Goal: Transaction & Acquisition: Purchase product/service

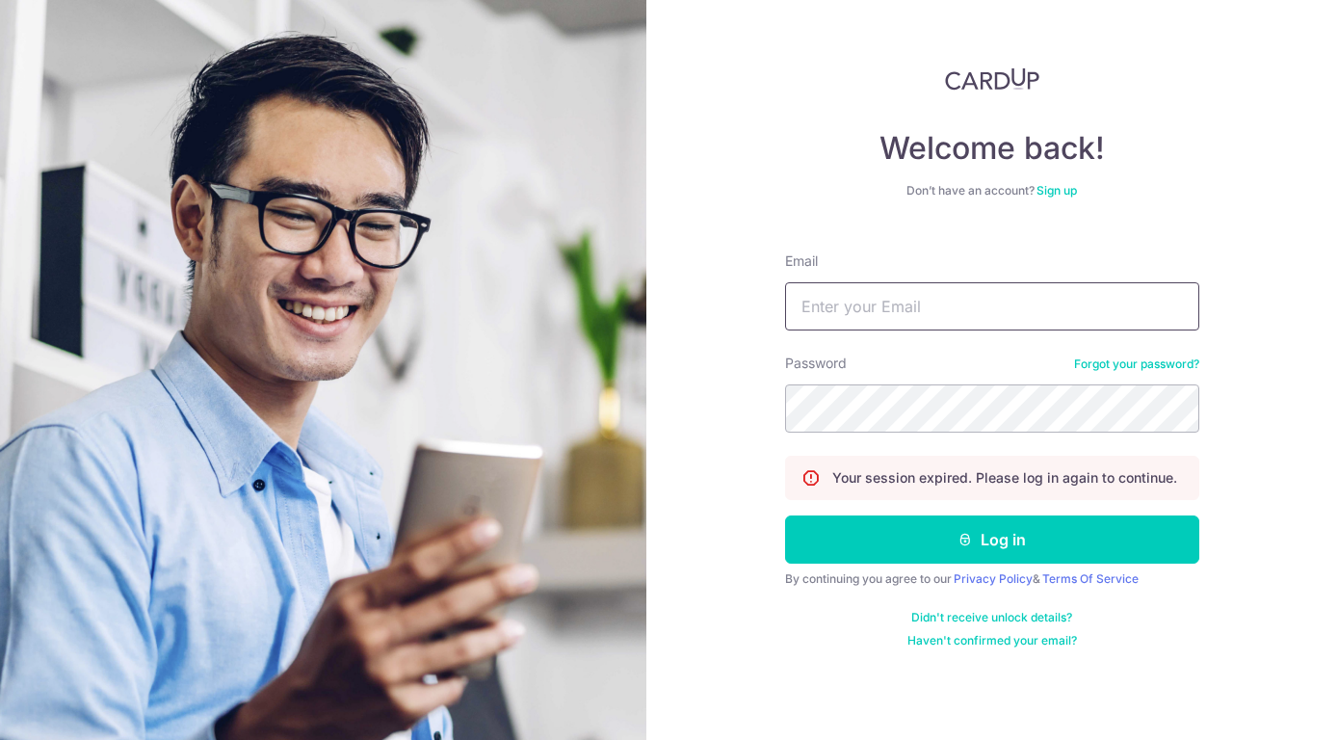
click at [872, 308] on input "Email" at bounding box center [992, 306] width 414 height 48
type input "daveksc@yahoo.com"
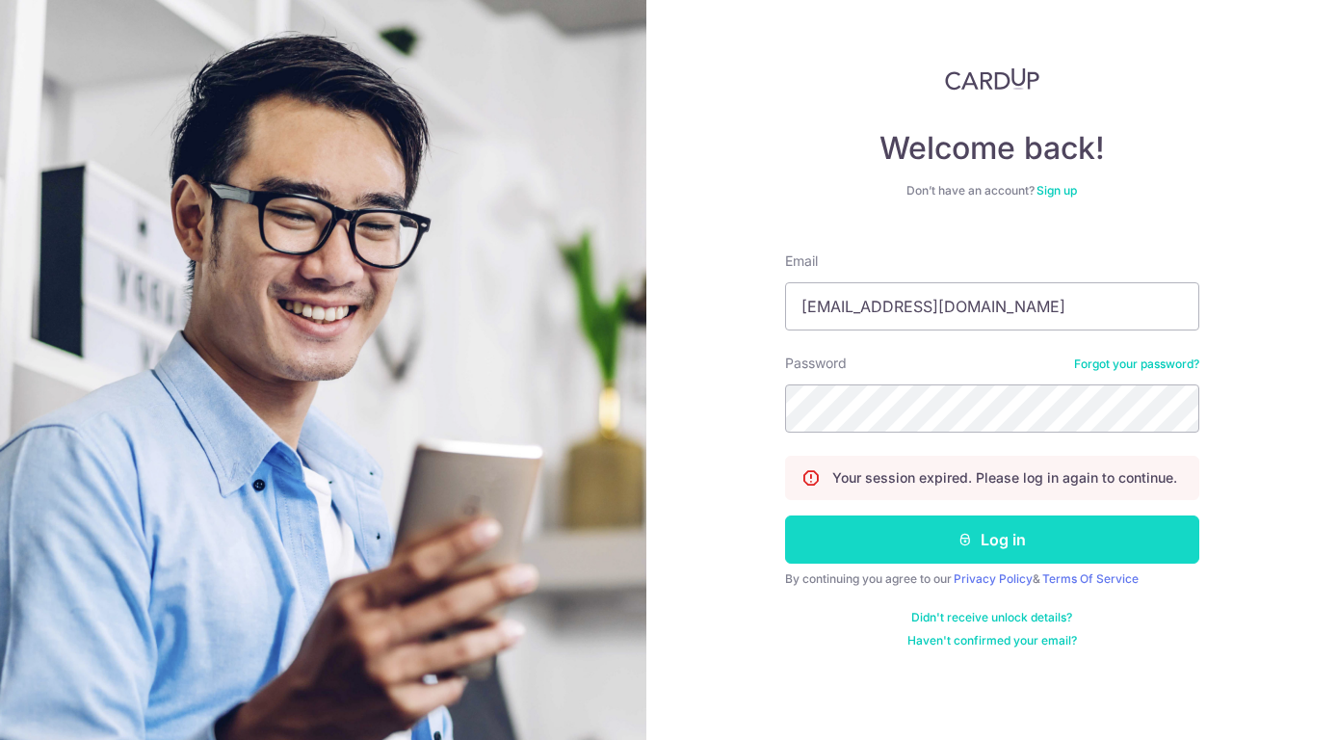
click at [867, 532] on button "Log in" at bounding box center [992, 540] width 414 height 48
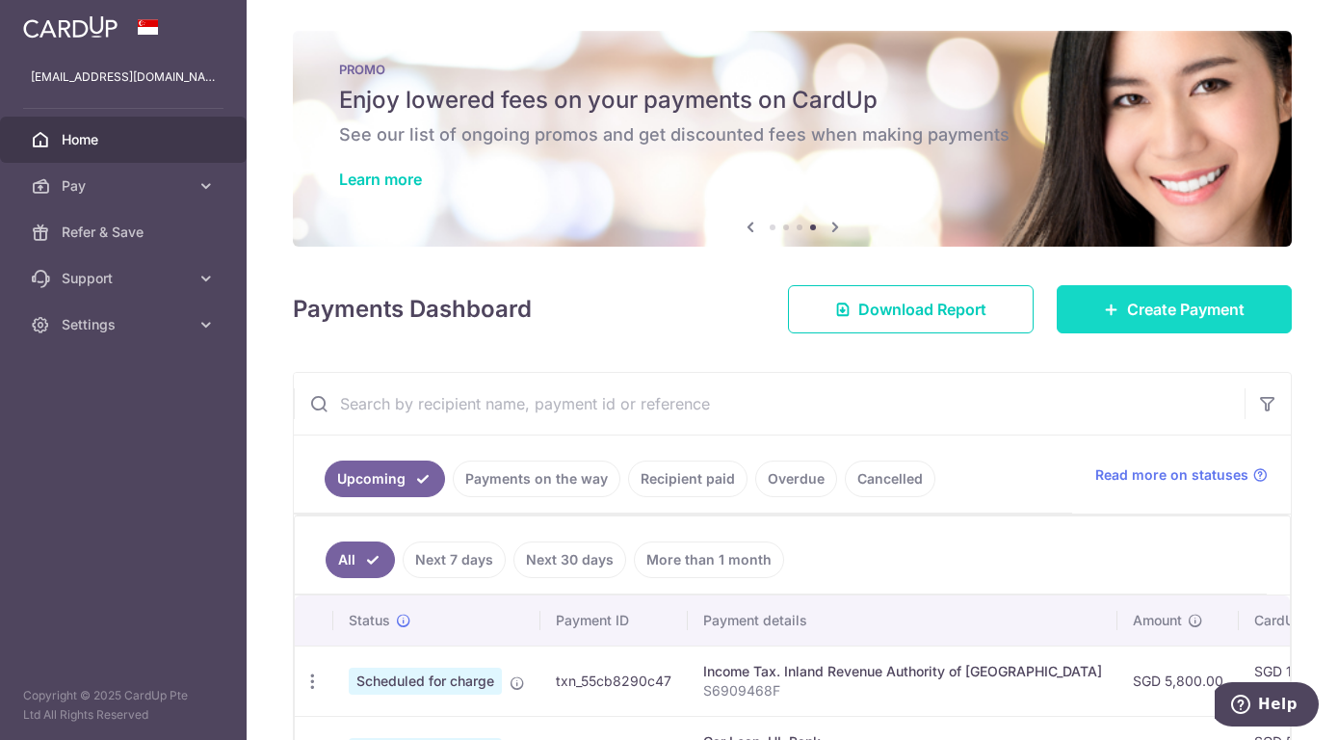
click at [1108, 309] on icon at bounding box center [1111, 309] width 15 height 15
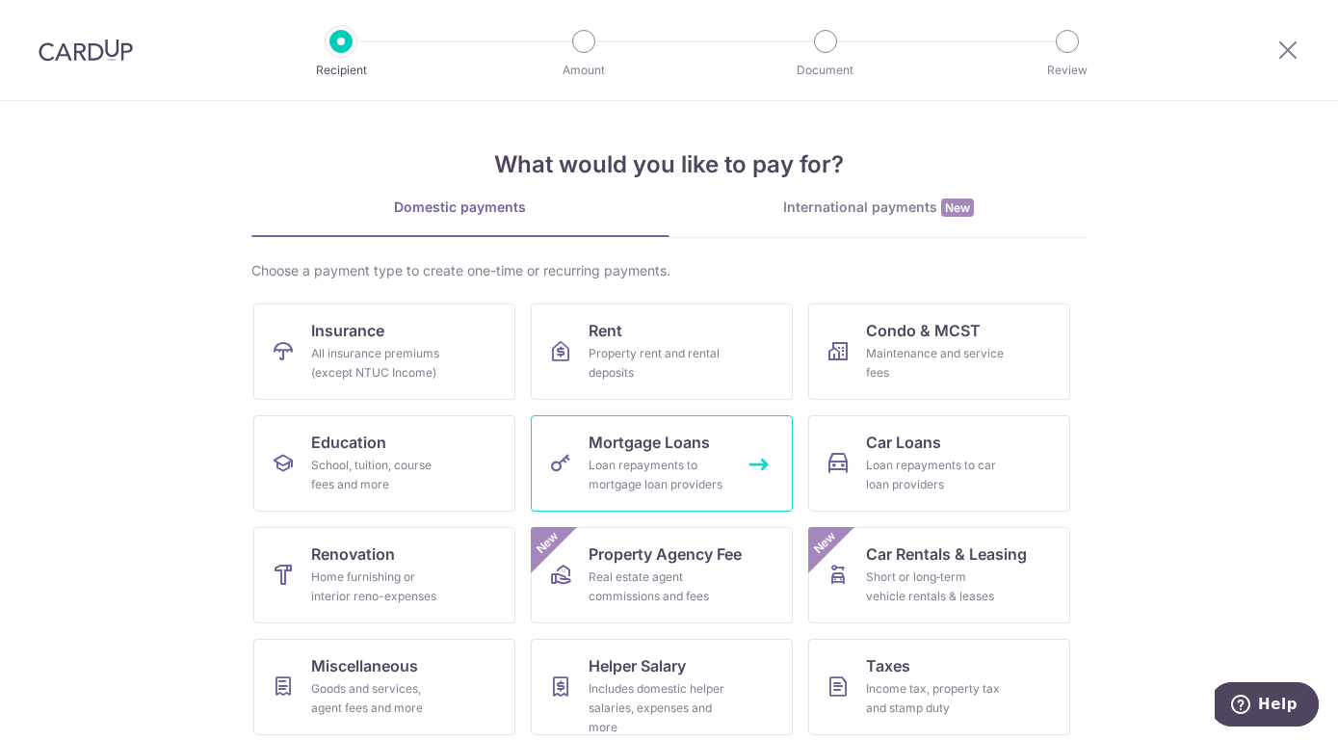
scroll to position [122, 0]
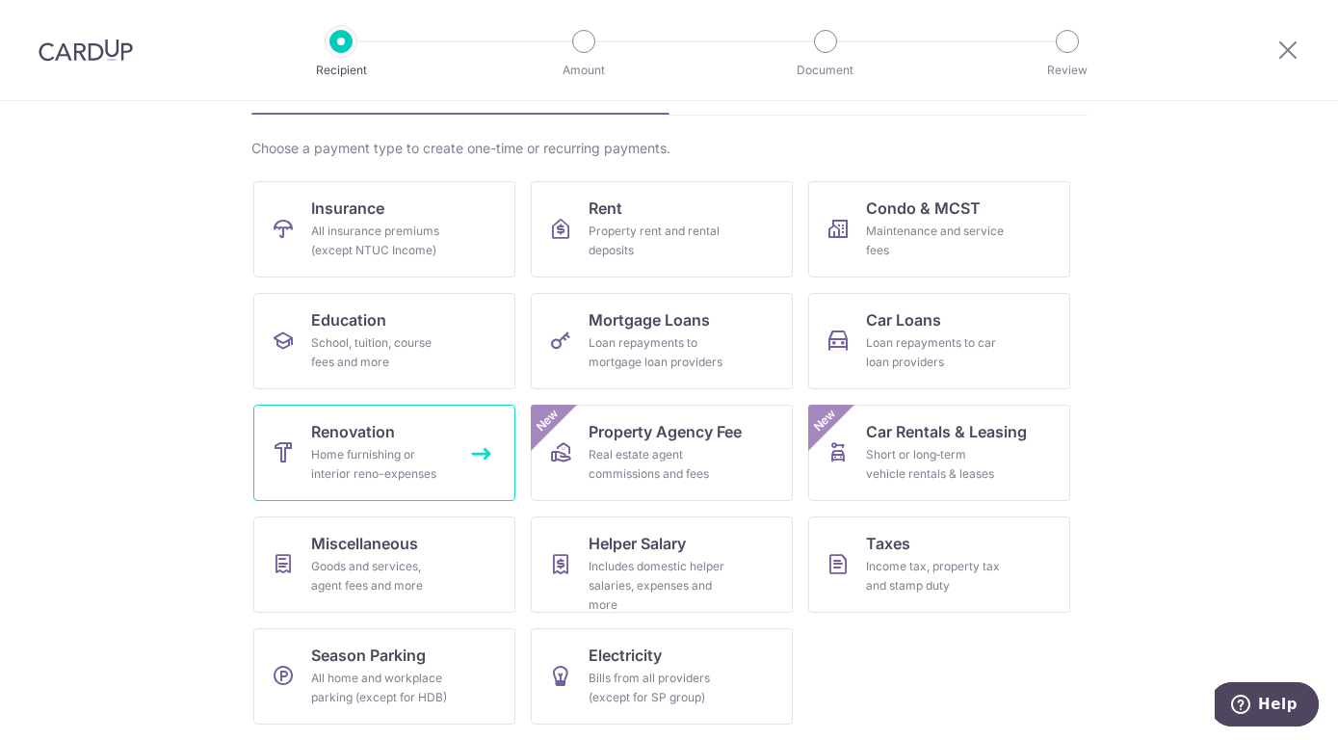
click at [402, 454] on div "Home furnishing or interior reno-expenses" at bounding box center [380, 464] width 139 height 39
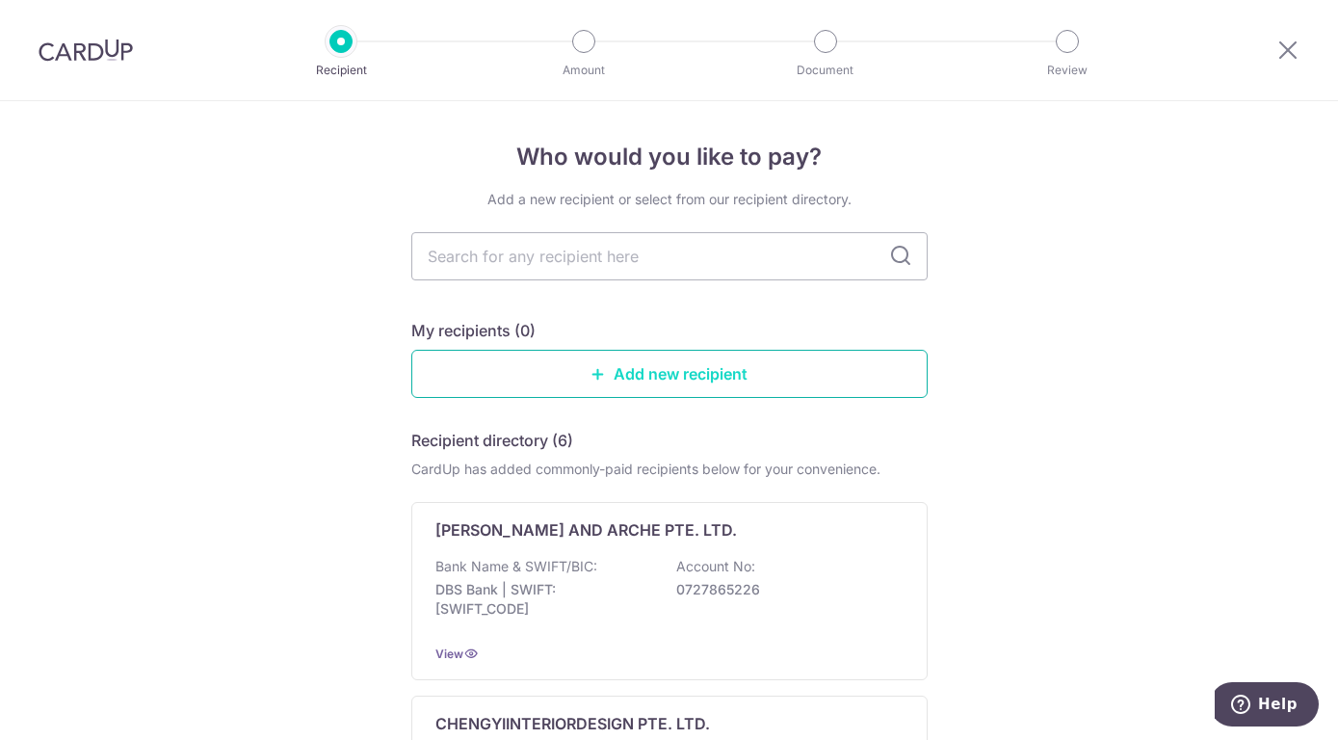
click at [657, 364] on link "Add new recipient" at bounding box center [669, 374] width 517 height 48
click at [633, 374] on link "Add new recipient" at bounding box center [669, 374] width 517 height 48
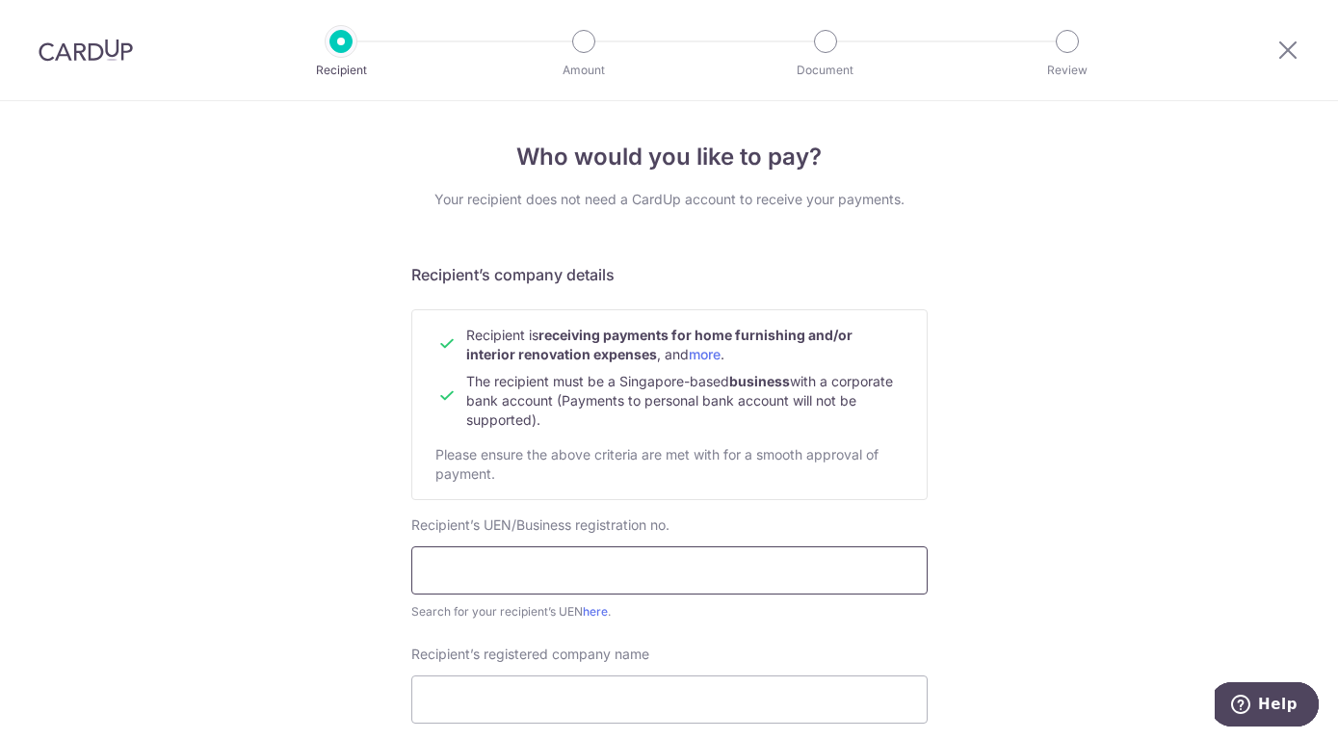
click at [558, 576] on input "text" at bounding box center [669, 570] width 517 height 48
type input "200920276K"
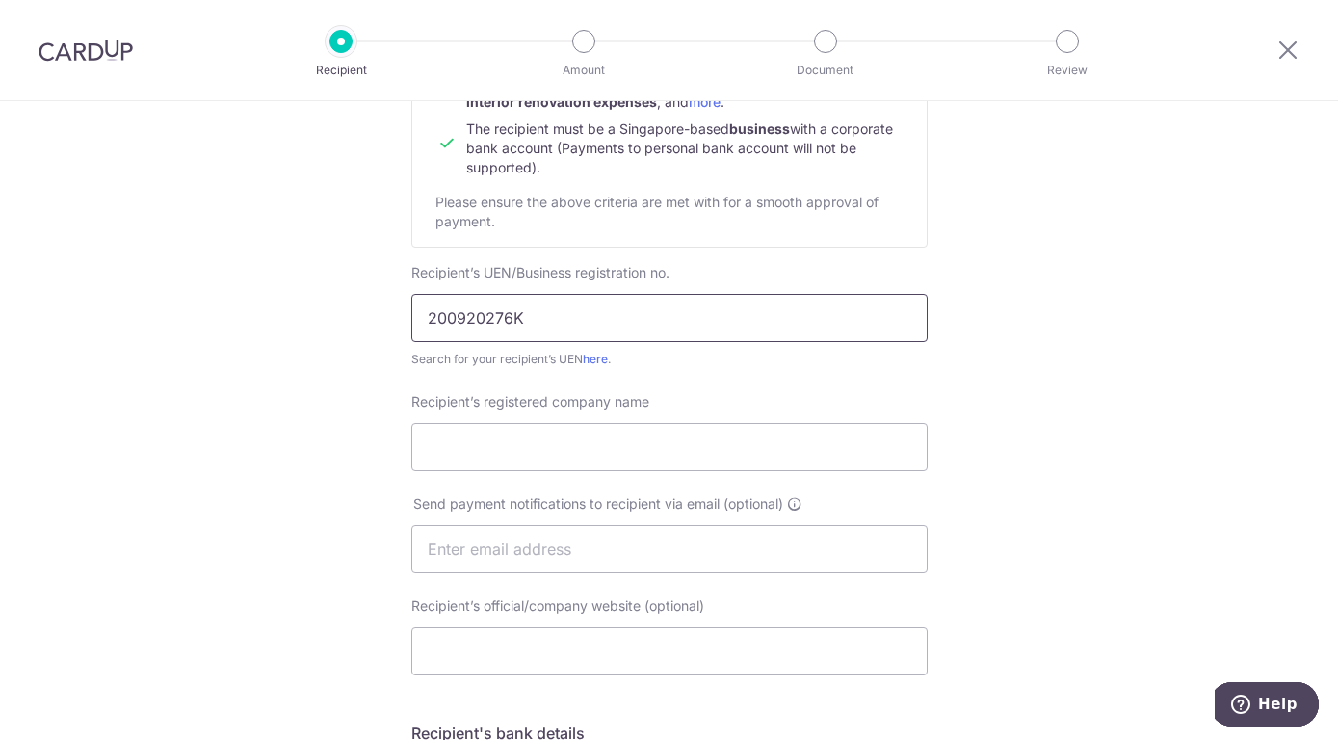
scroll to position [256, 0]
click at [509, 448] on input "Recipient’s registered company name" at bounding box center [669, 443] width 517 height 48
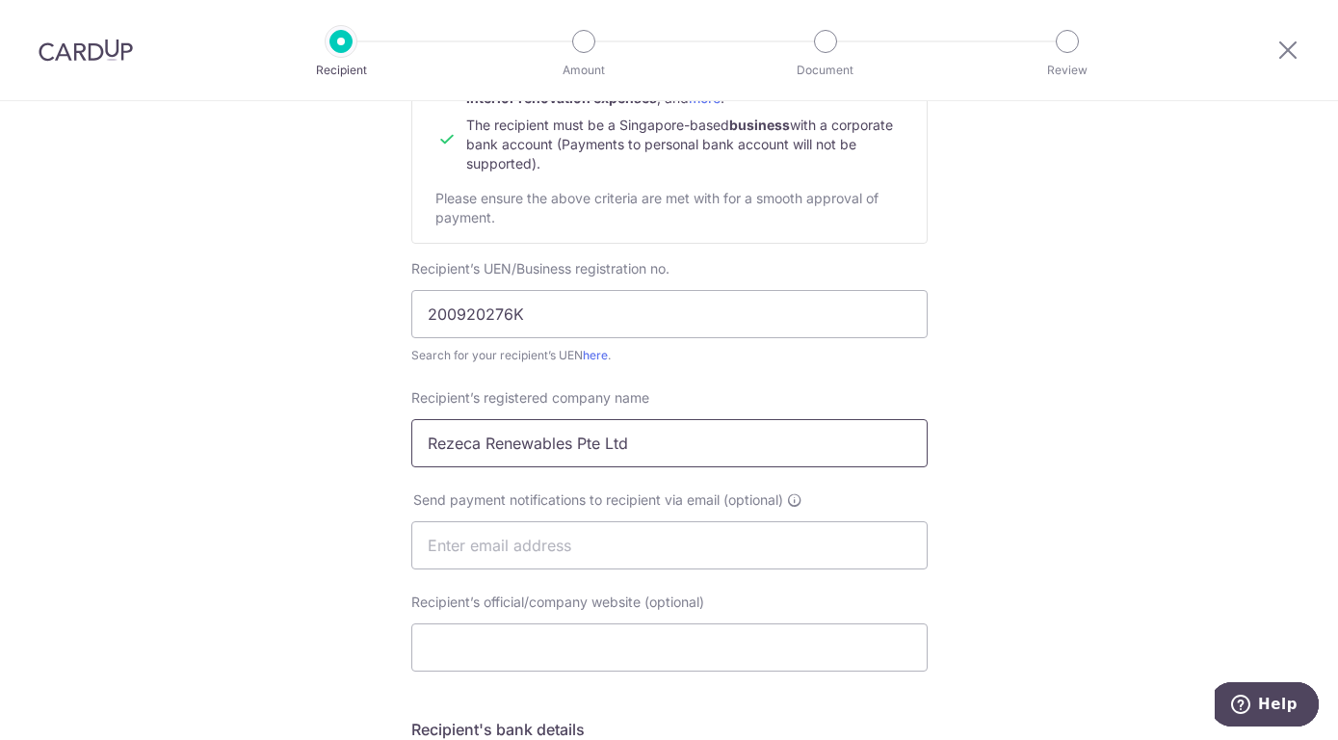
type input "Rezeca Renewables Pte Ltd"
click at [530, 550] on input "text" at bounding box center [669, 545] width 517 height 48
type input "dixonchen@rezeca.com"
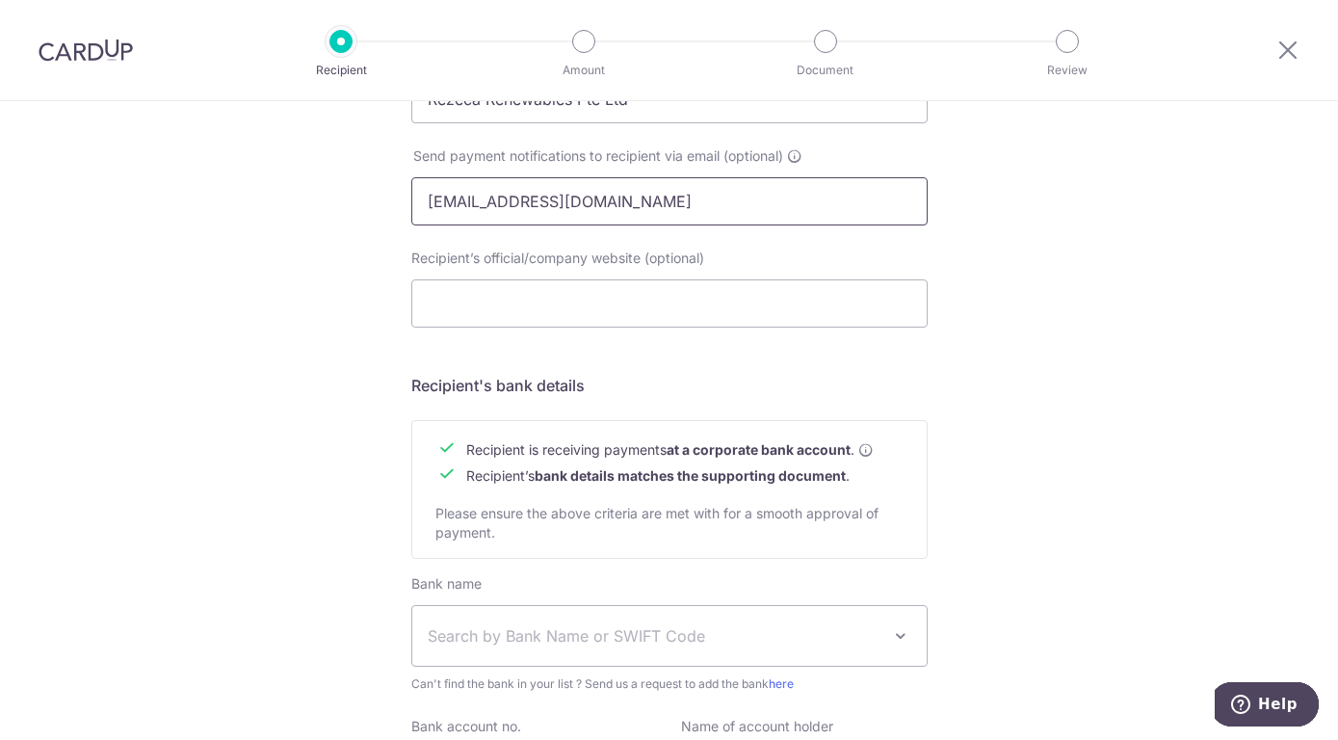
scroll to position [600, 0]
click at [520, 301] on input "Recipient’s official/company website (optional)" at bounding box center [669, 303] width 517 height 48
type input "www.rezeca.com"
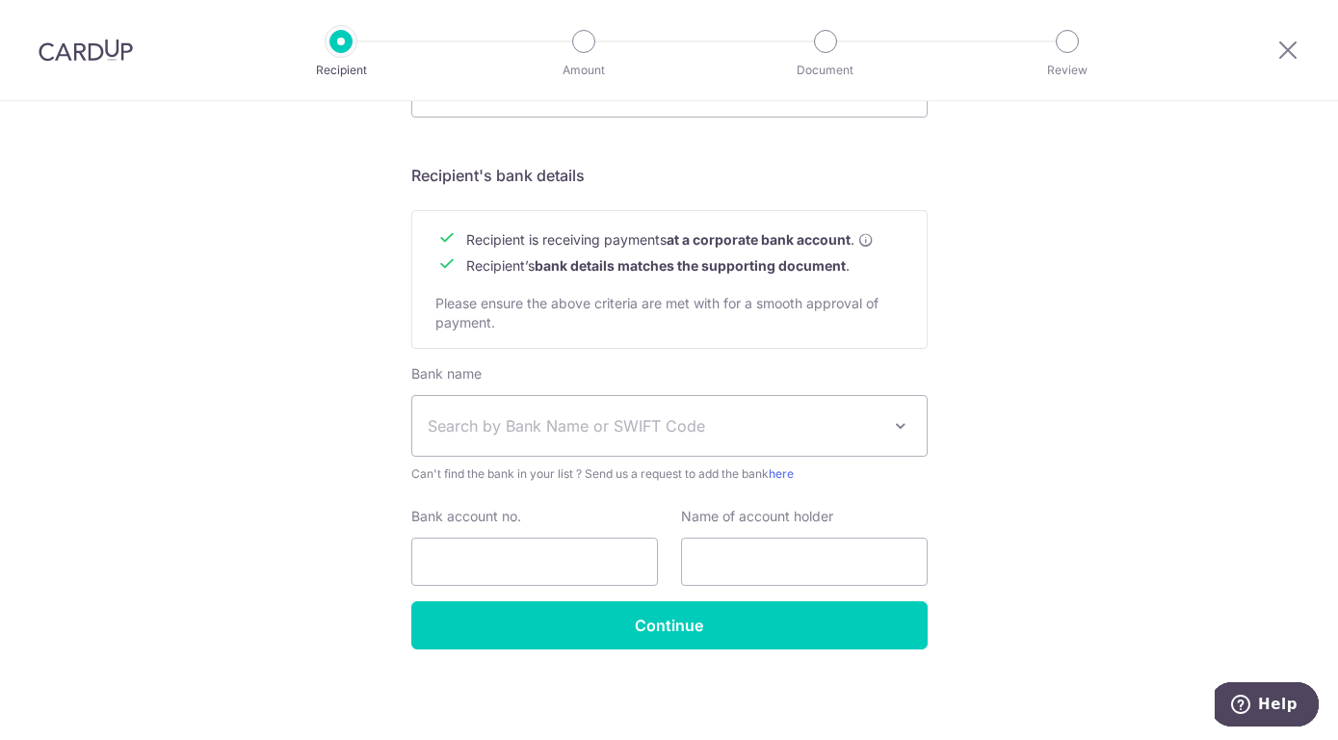
click at [561, 433] on span "Search by Bank Name or SWIFT Code" at bounding box center [654, 425] width 453 height 23
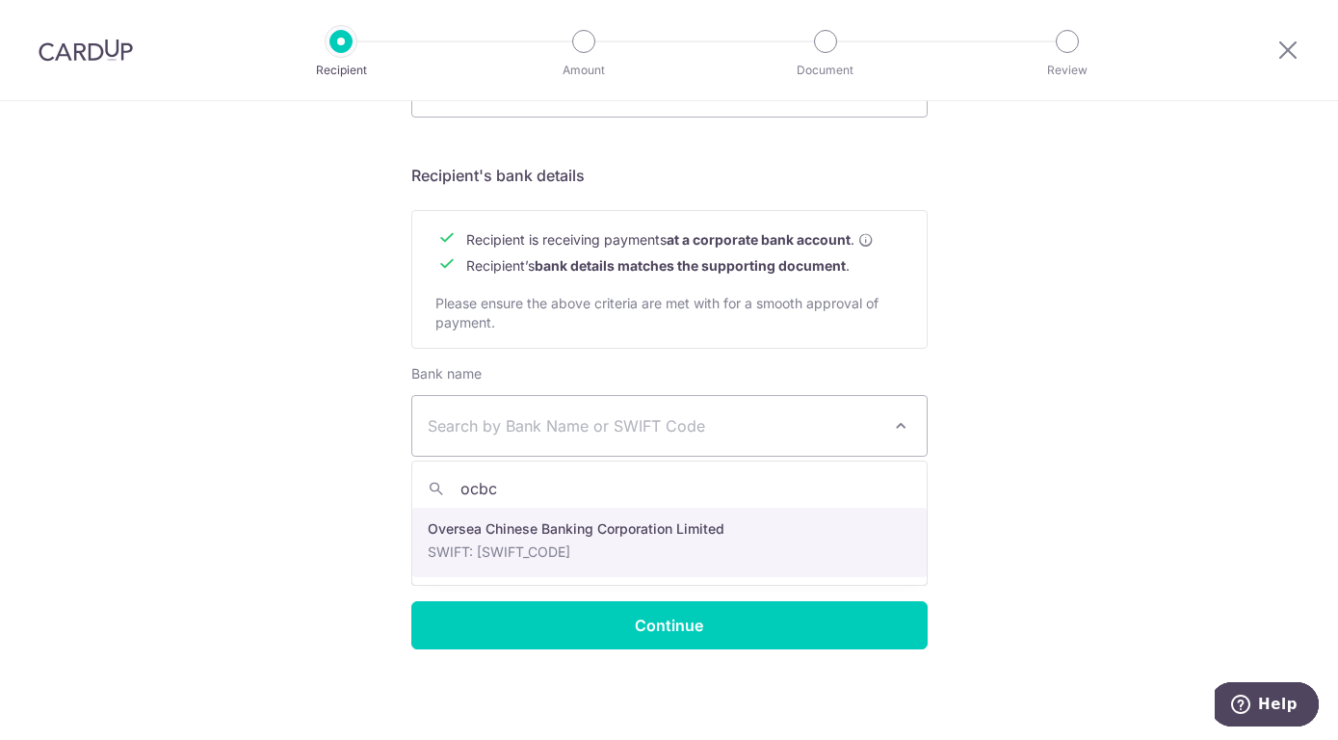
type input "ocbc"
select select "12"
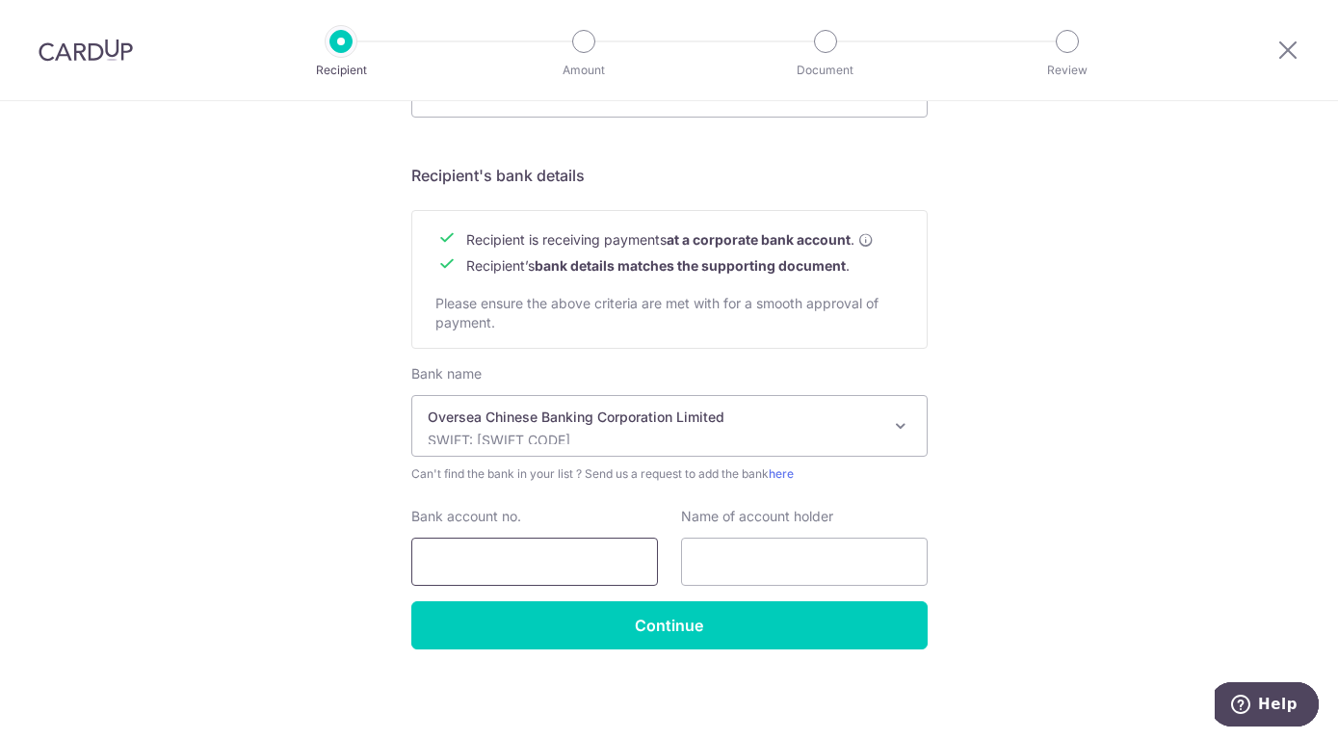
click at [560, 570] on input "Bank account no." at bounding box center [534, 562] width 247 height 48
type input "528804164001"
click at [733, 556] on input "text" at bounding box center [804, 562] width 247 height 48
type input "Rezeca Renewables Pte Ltd"
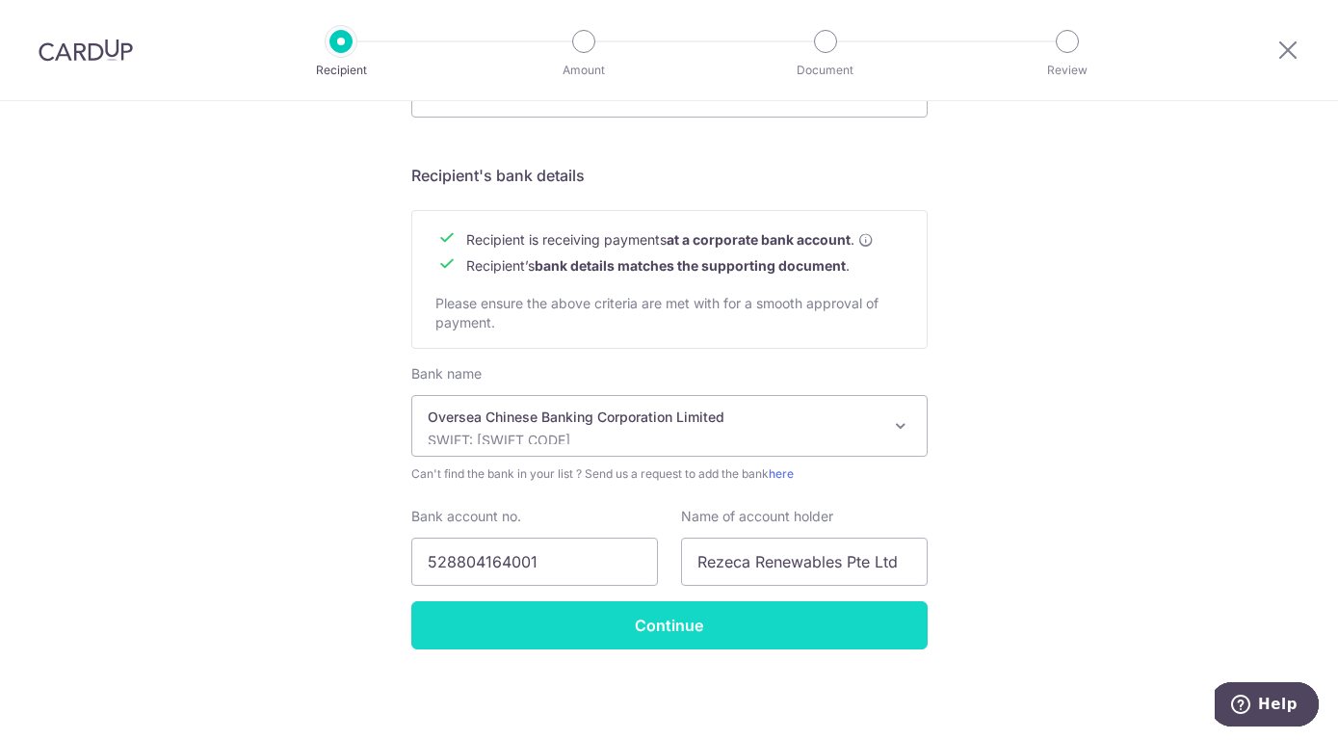
click at [658, 626] on input "Continue" at bounding box center [669, 625] width 517 height 48
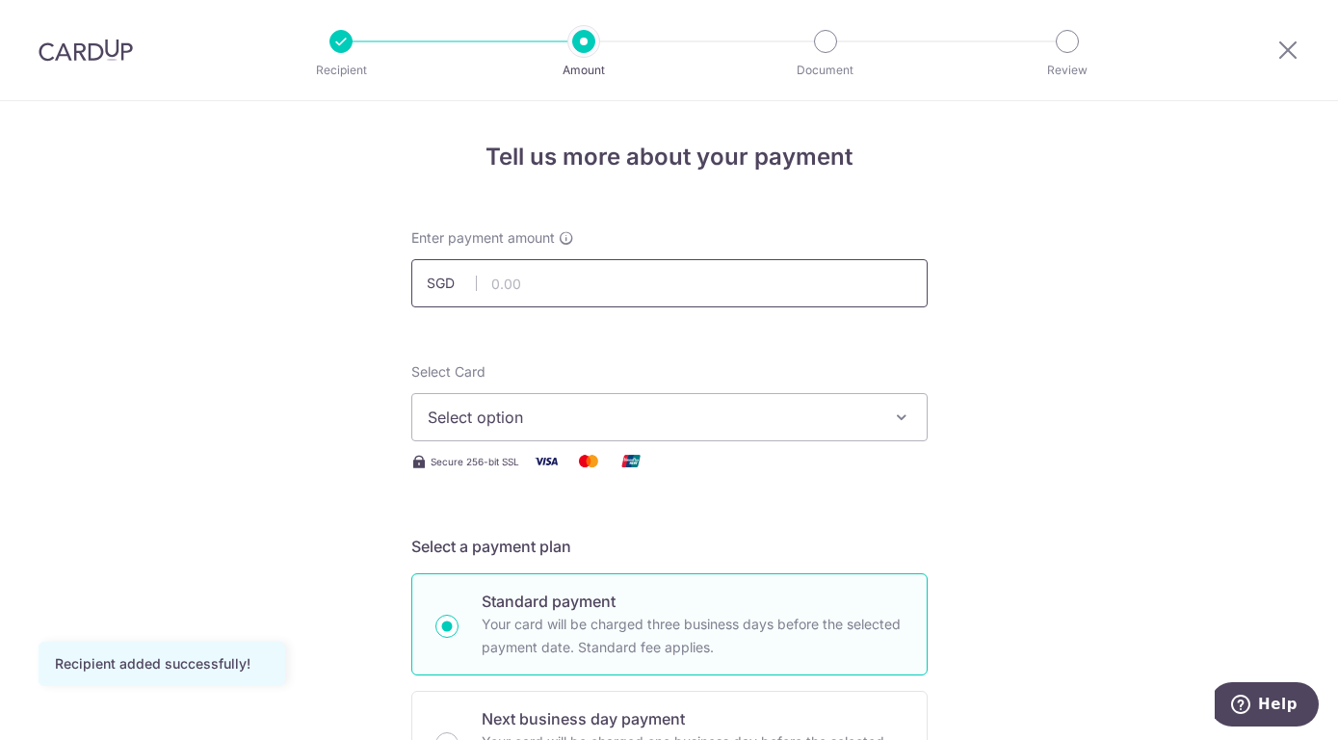
click at [675, 305] on input "text" at bounding box center [669, 283] width 517 height 48
click at [549, 286] on input "text" at bounding box center [669, 283] width 517 height 48
type input "8,720.00"
click at [577, 411] on span "Select option" at bounding box center [652, 417] width 449 height 23
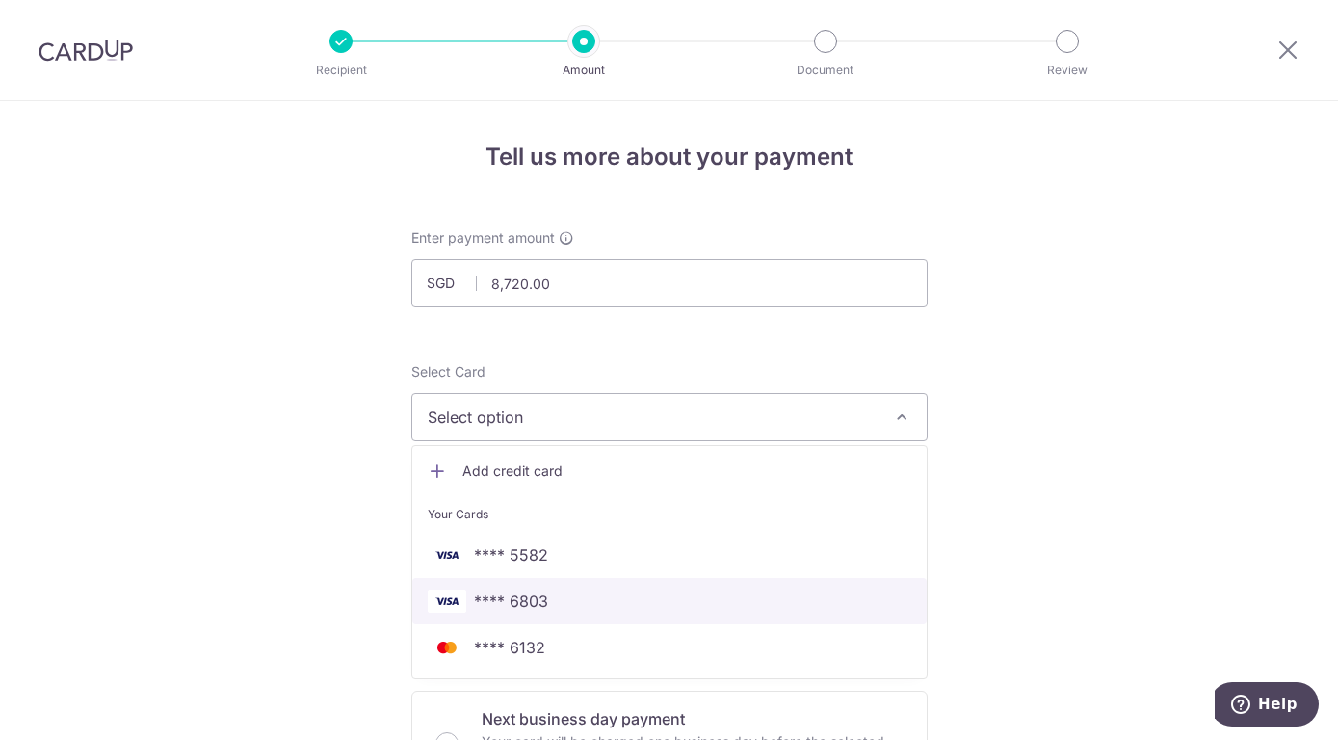
click at [549, 607] on span "**** 6803" at bounding box center [670, 601] width 484 height 23
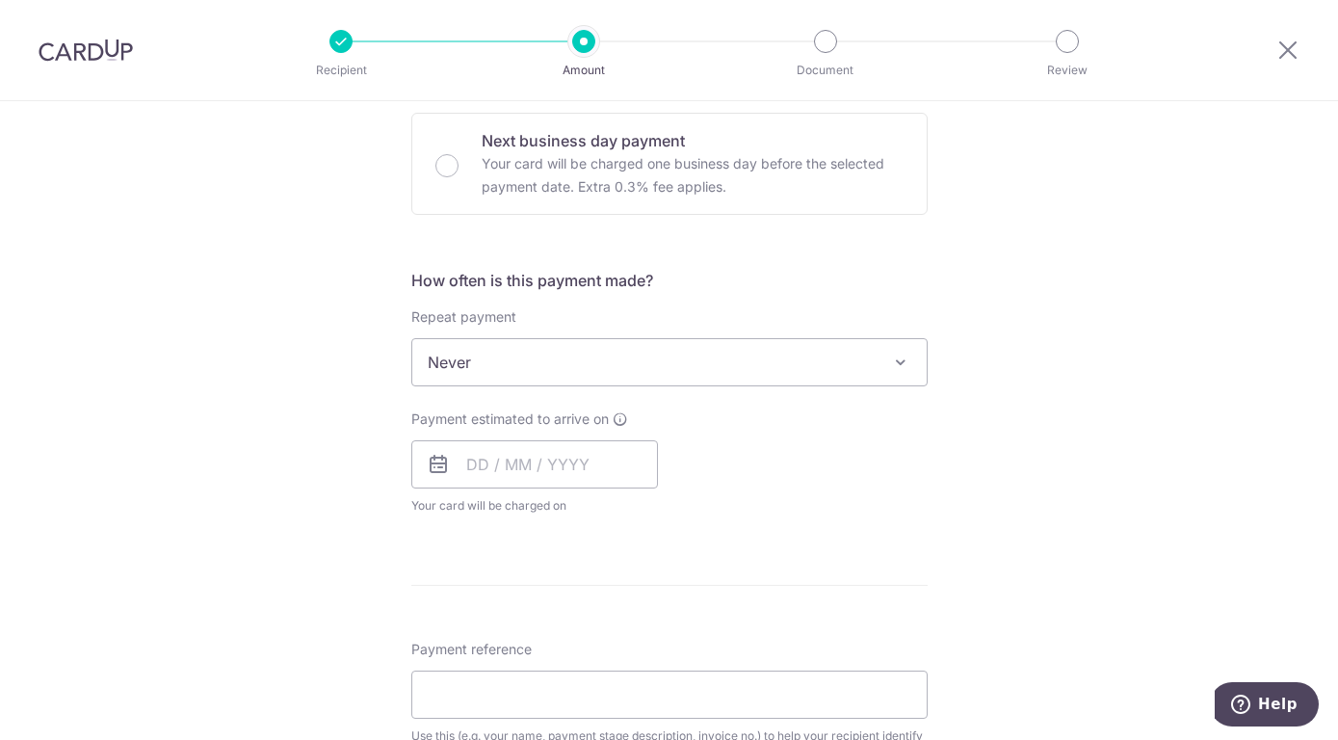
scroll to position [579, 0]
click at [492, 470] on input "text" at bounding box center [534, 463] width 247 height 48
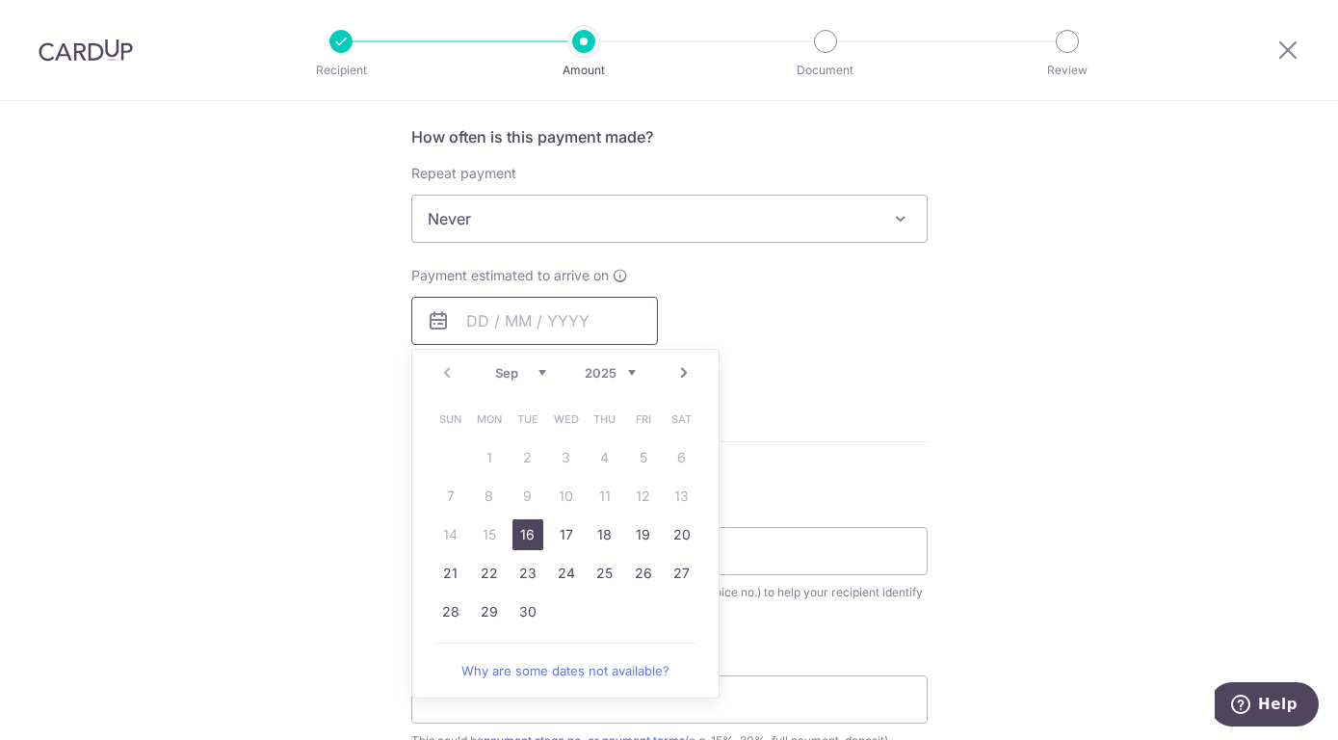
scroll to position [723, 0]
click at [525, 529] on link "16" at bounding box center [528, 533] width 31 height 31
type input "16/09/2025"
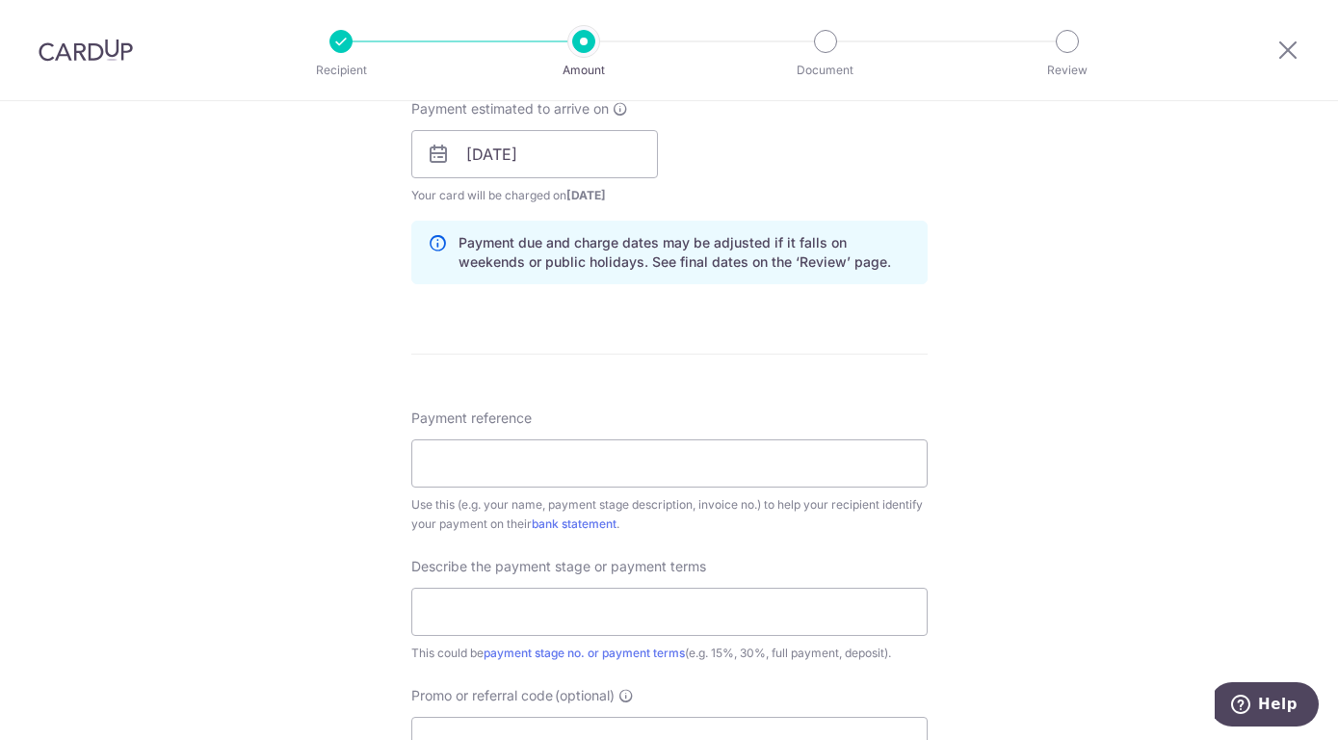
scroll to position [893, 0]
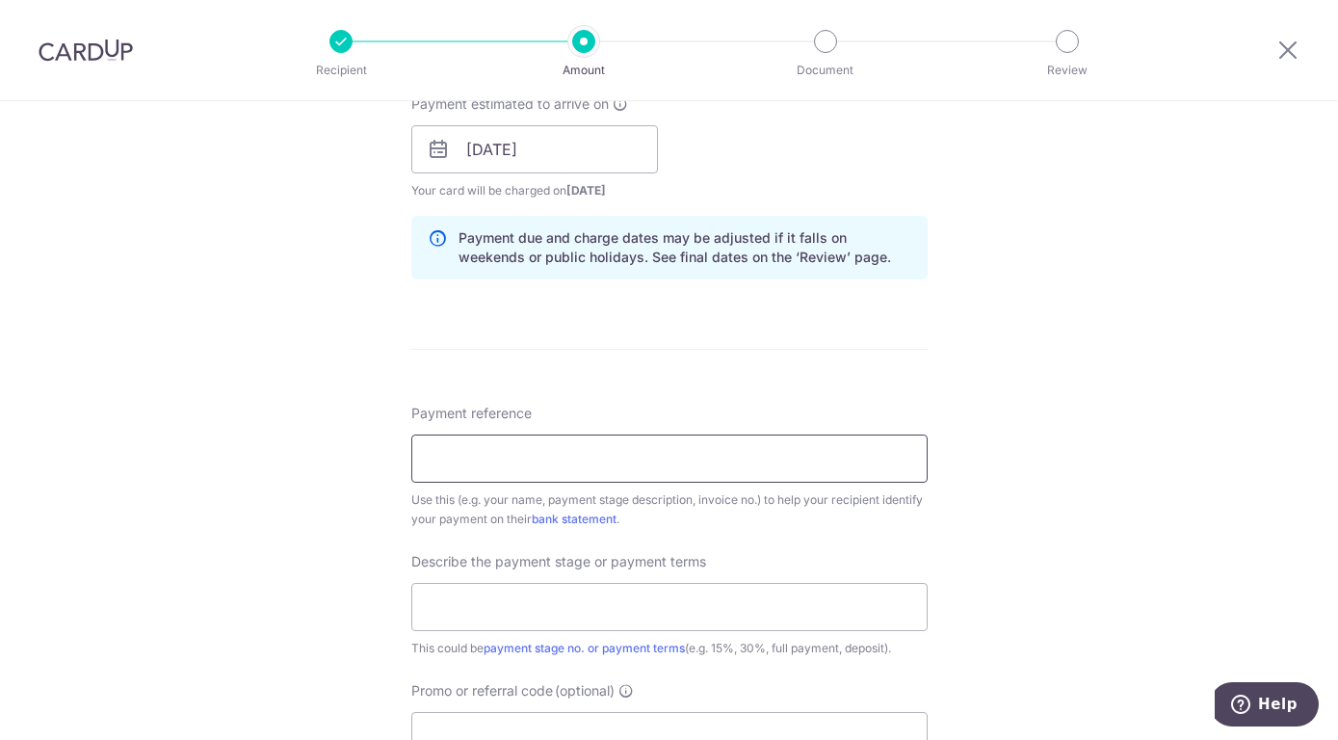
click at [609, 452] on input "Payment reference" at bounding box center [669, 459] width 517 height 48
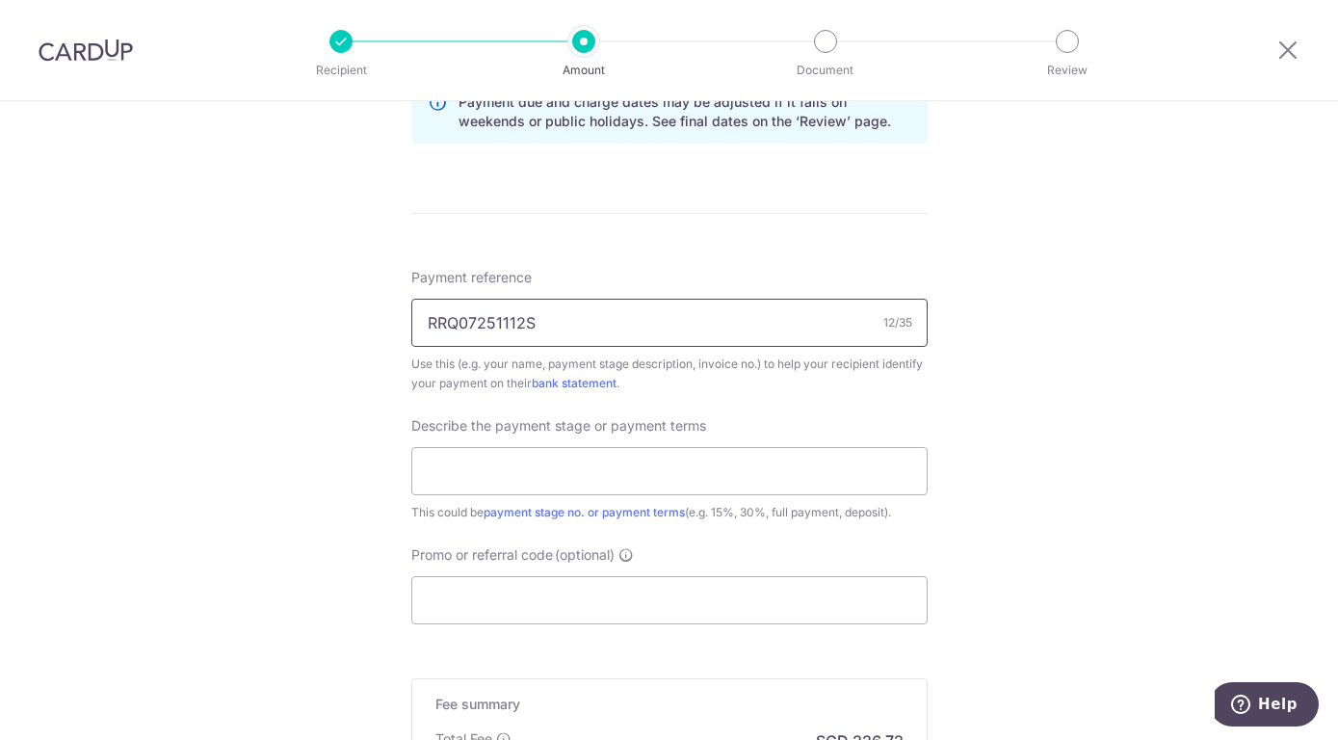
scroll to position [1036, 0]
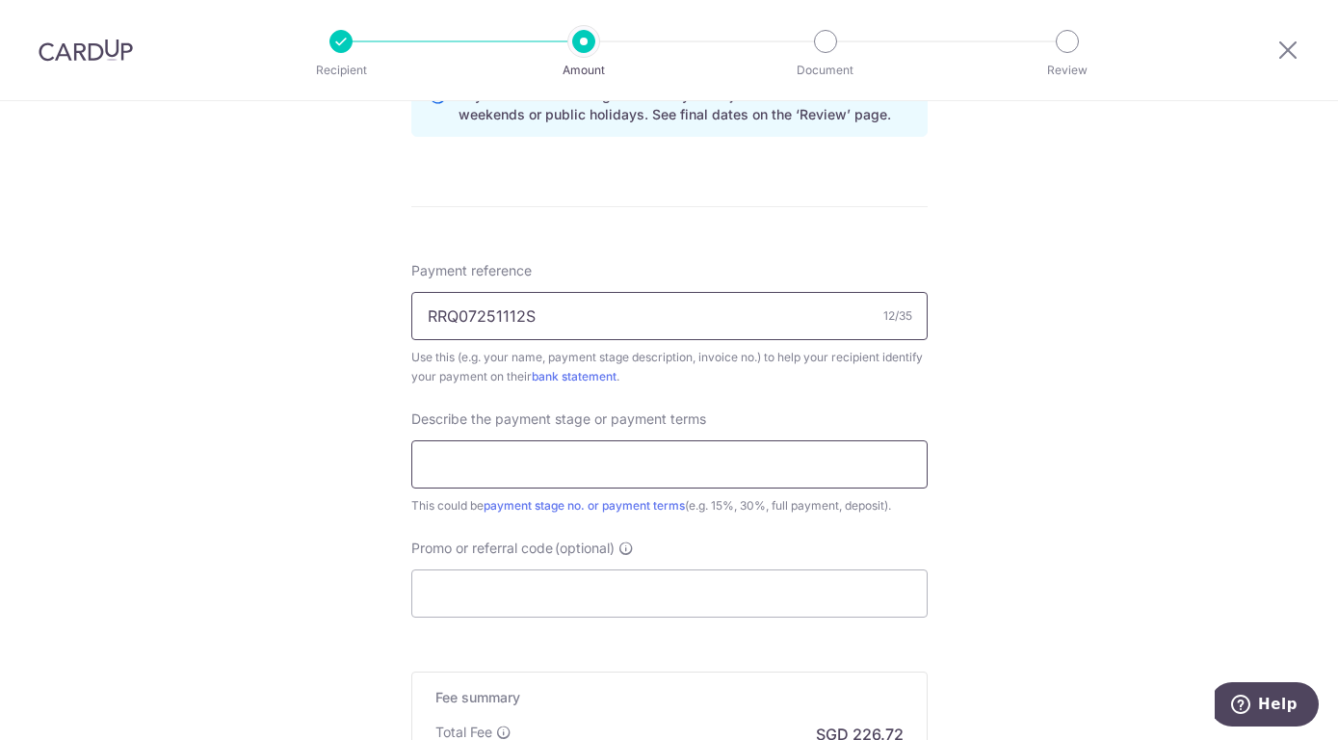
type input "RRQ07251112S"
click at [454, 463] on input "text" at bounding box center [669, 464] width 517 height 48
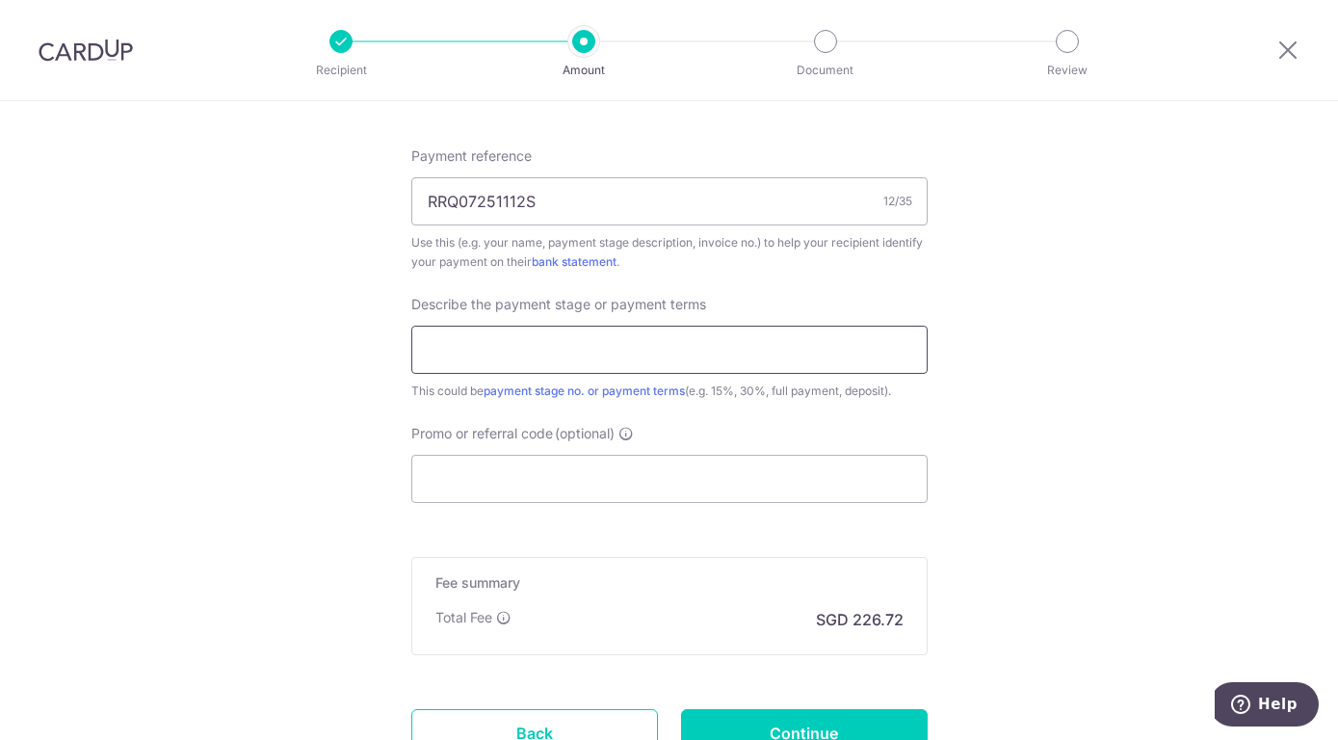
scroll to position [1152, 0]
click at [454, 476] on input "Promo or referral code (optional)" at bounding box center [669, 478] width 517 height 48
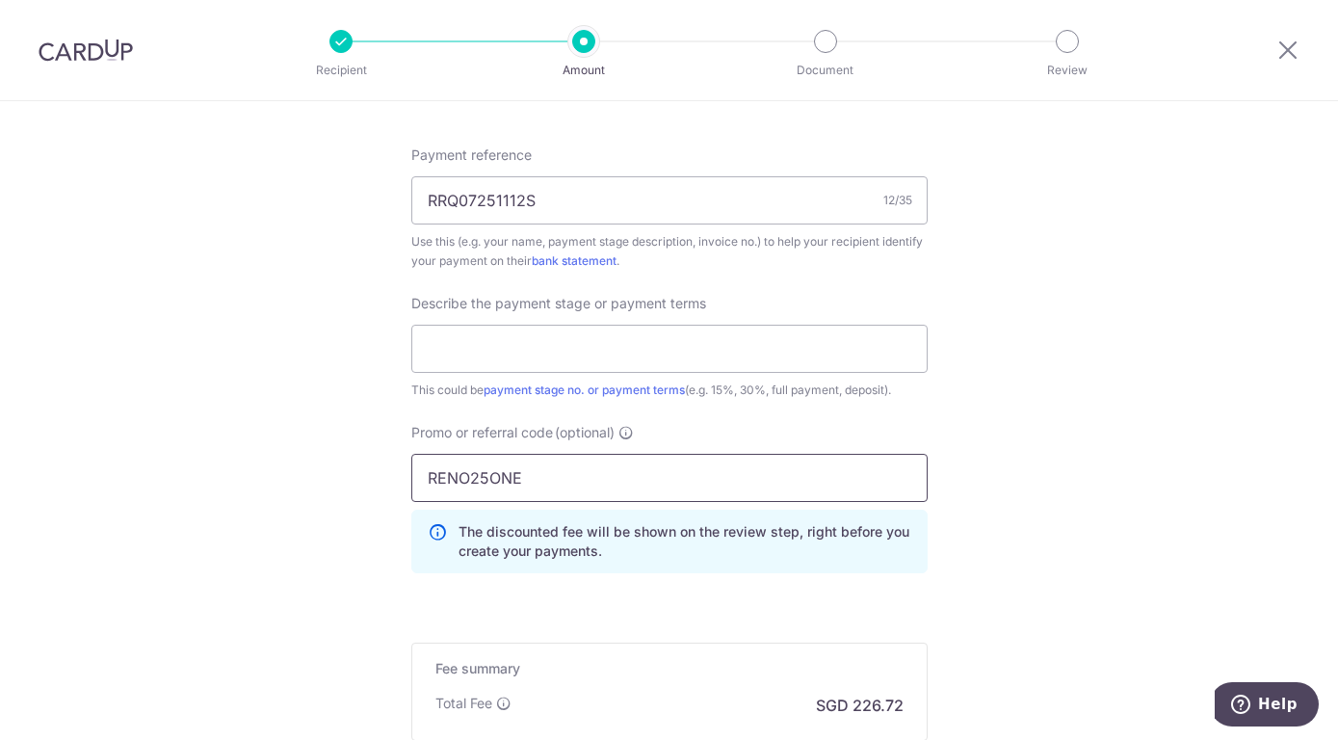
type input "RENO25ONE"
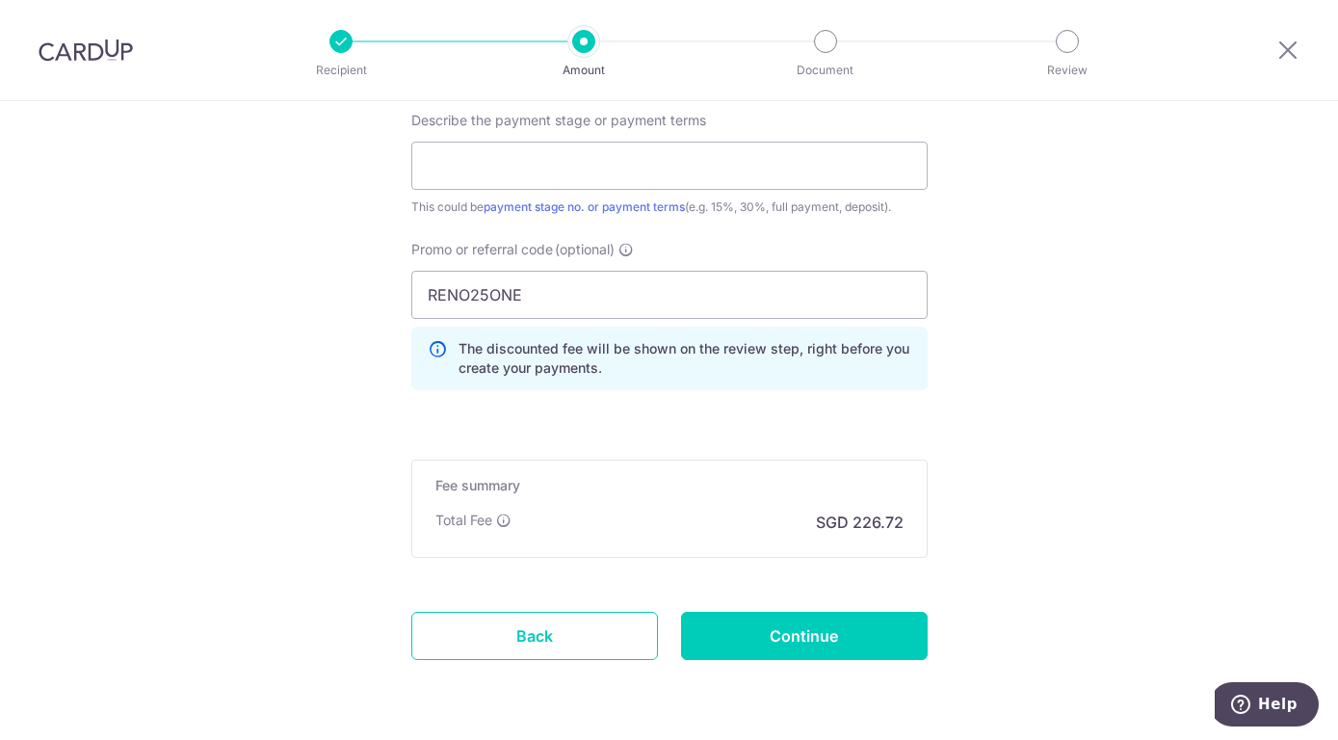
scroll to position [1399, 0]
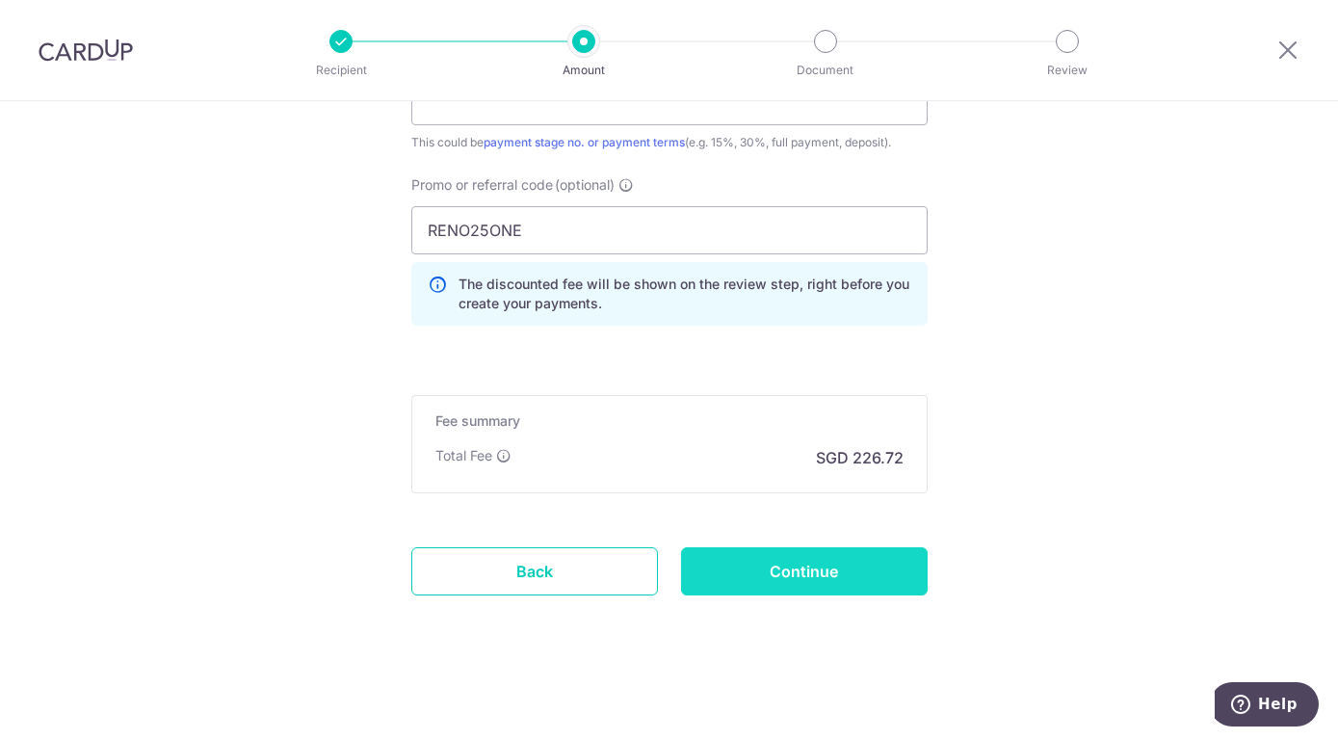
click at [824, 572] on input "Continue" at bounding box center [804, 571] width 247 height 48
type input "Create Schedule"
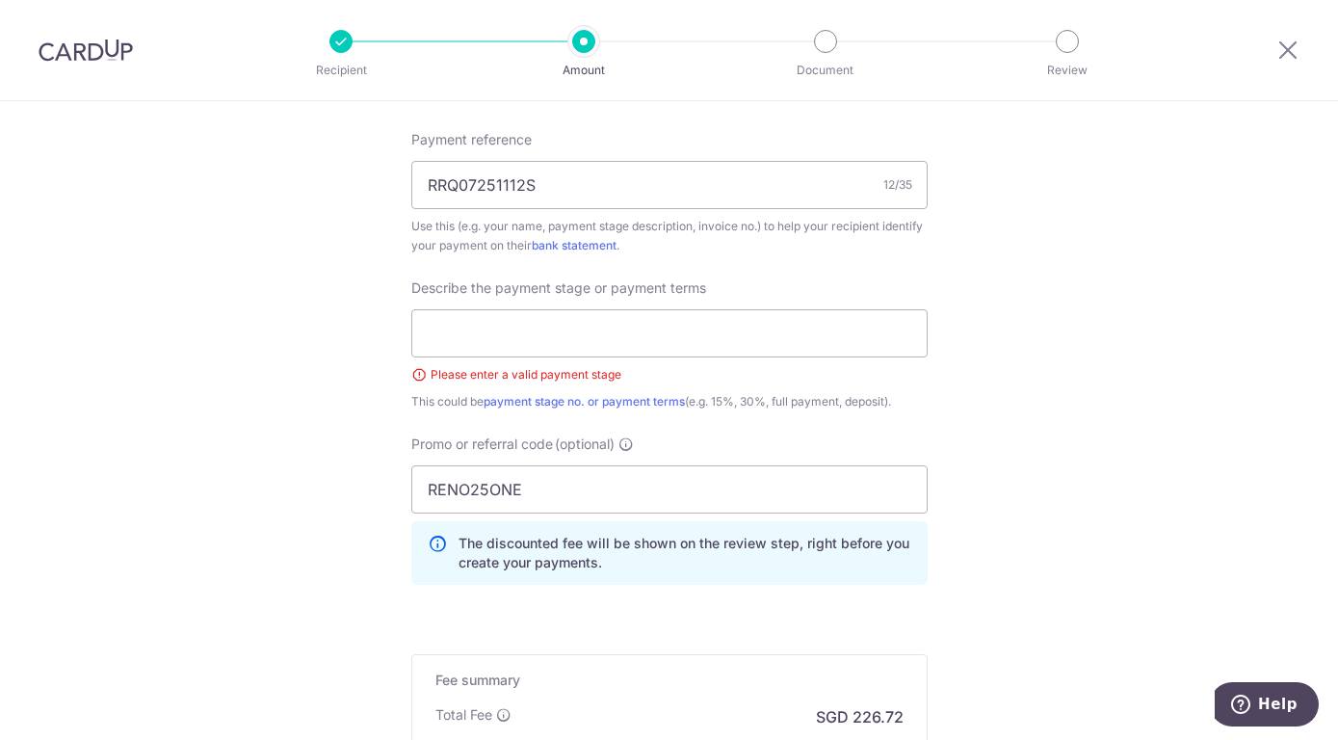
scroll to position [1166, 0]
click at [487, 337] on input "text" at bounding box center [669, 334] width 517 height 48
type input "p"
type input "Progress claim 2"
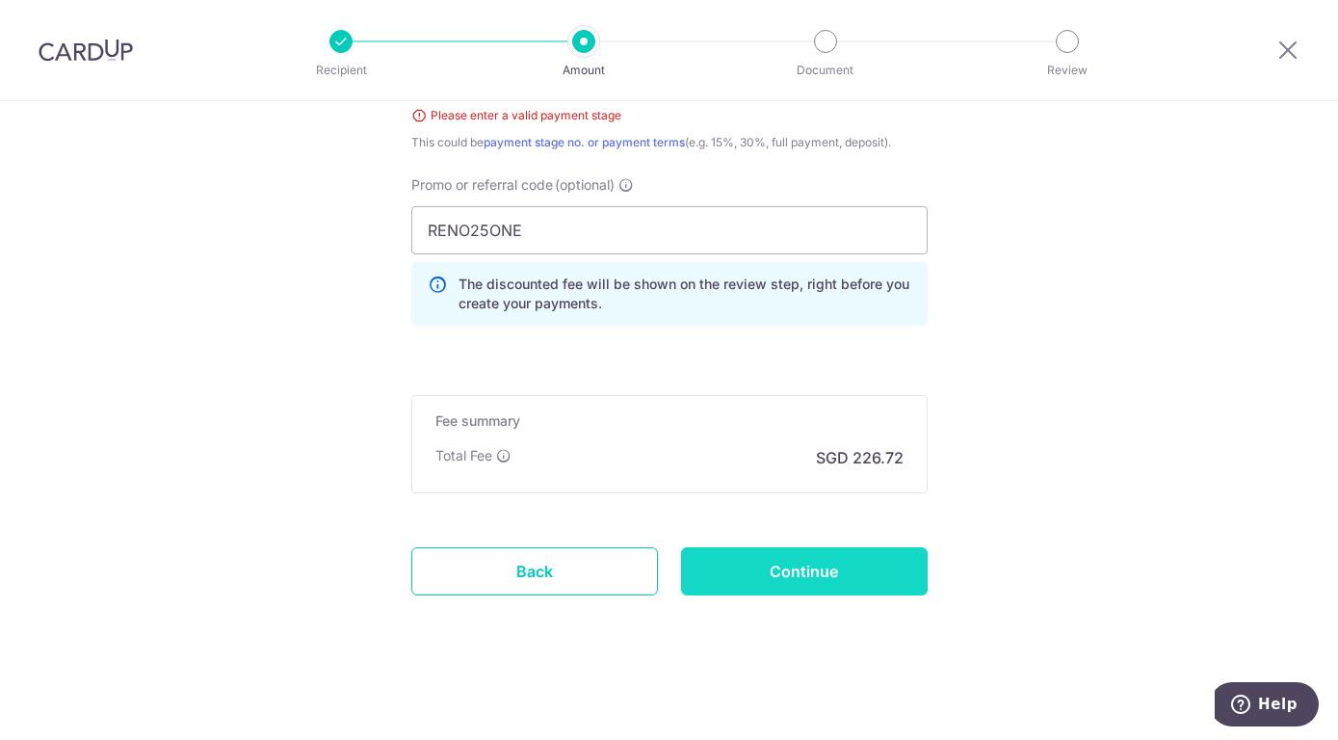
click at [848, 570] on input "Continue" at bounding box center [804, 571] width 247 height 48
type input "Create Schedule"
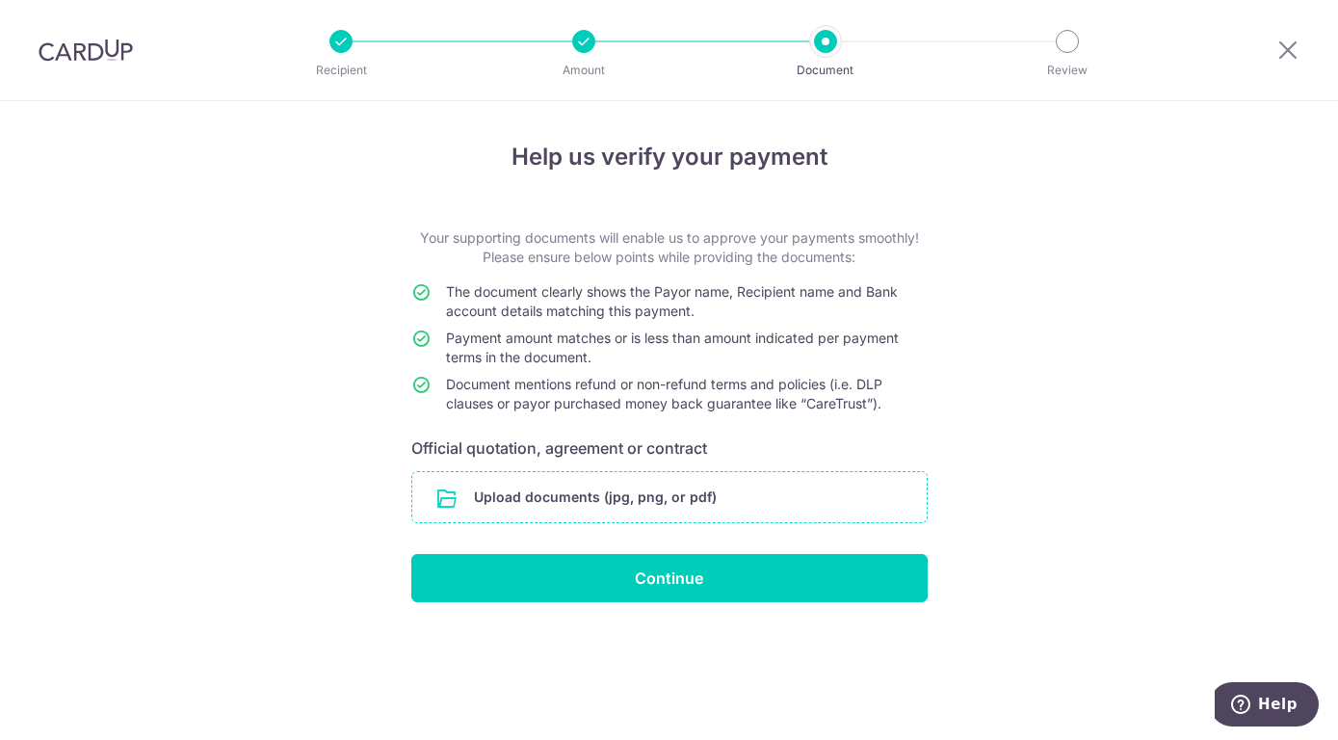
click at [626, 498] on input "file" at bounding box center [669, 497] width 515 height 50
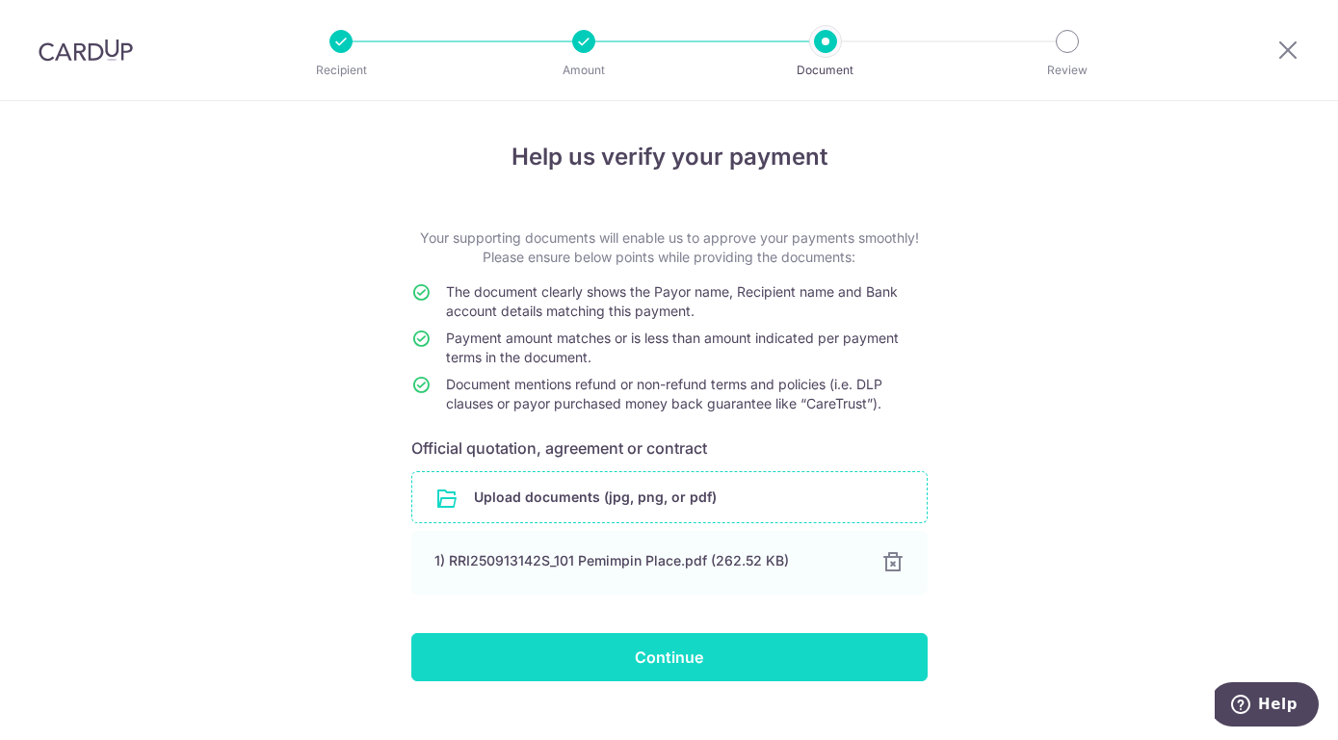
click at [677, 663] on input "Continue" at bounding box center [669, 657] width 517 height 48
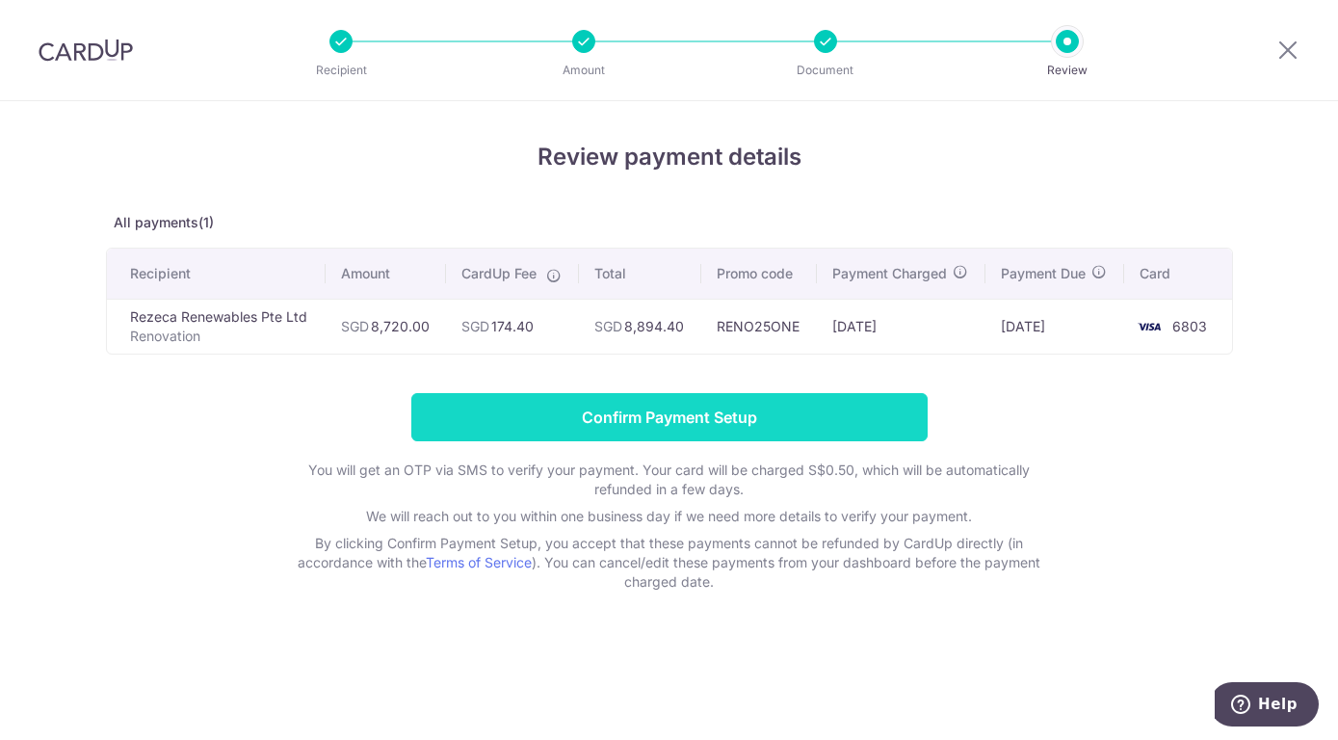
click at [789, 416] on input "Confirm Payment Setup" at bounding box center [669, 417] width 517 height 48
